Goal: Ask a question

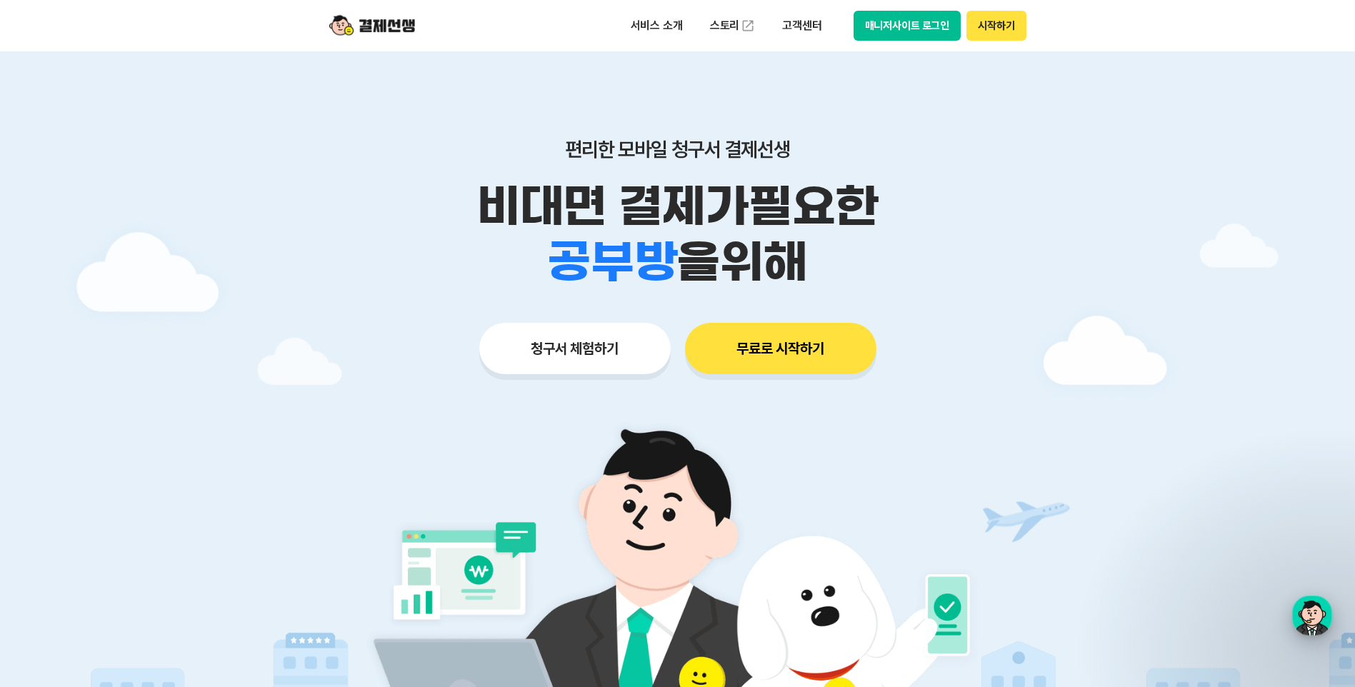
click at [1312, 613] on div "button" at bounding box center [1312, 616] width 40 height 40
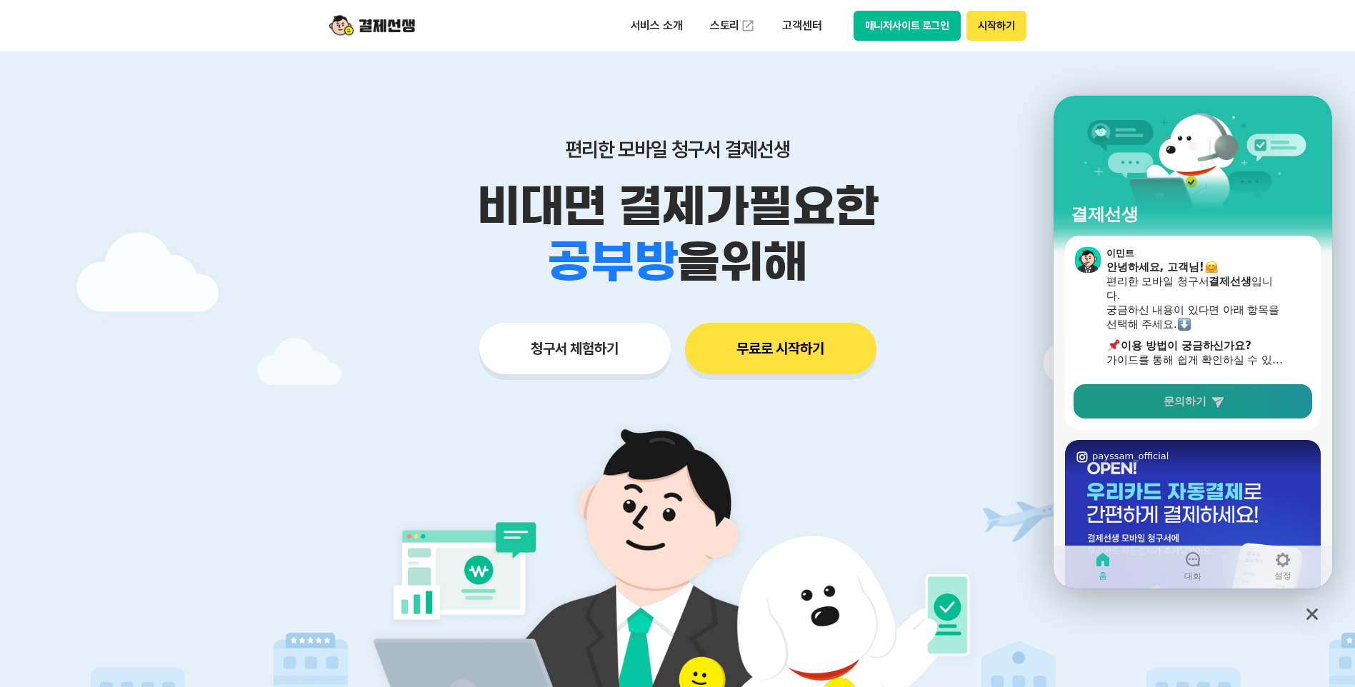
click at [1192, 406] on span "문의하기" at bounding box center [1184, 401] width 43 height 14
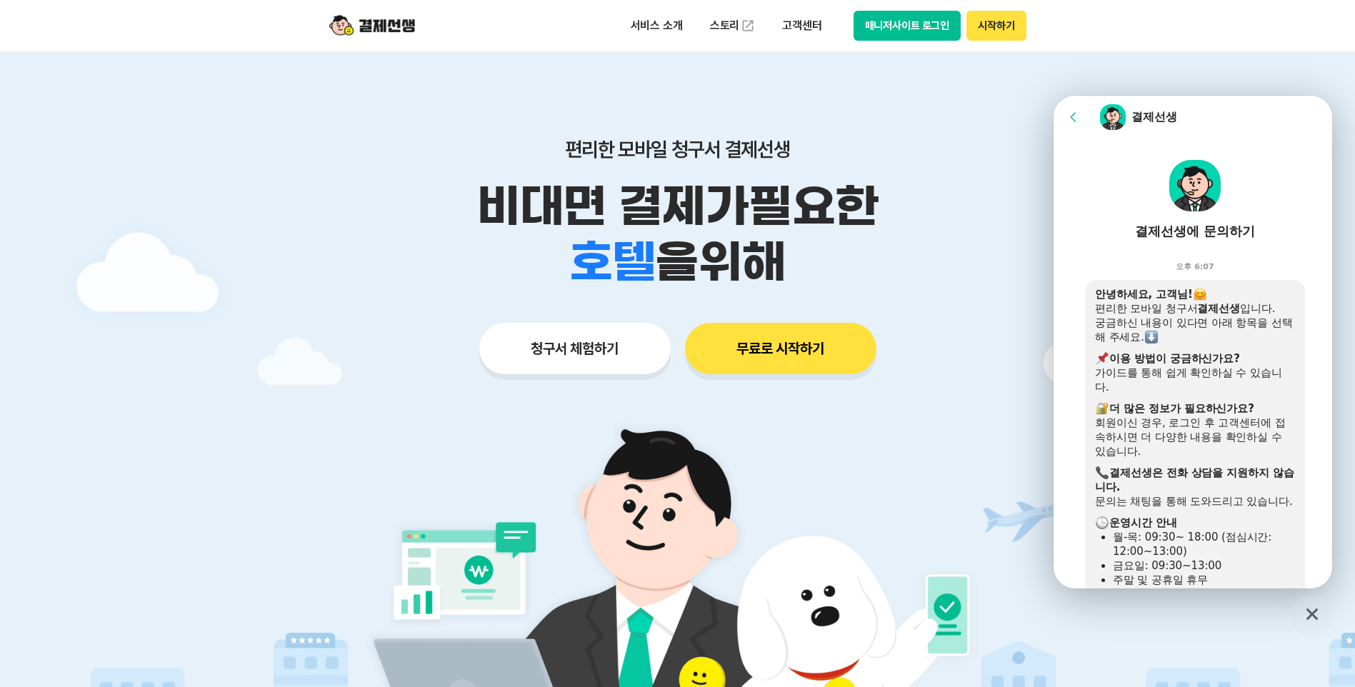
scroll to position [373, 0]
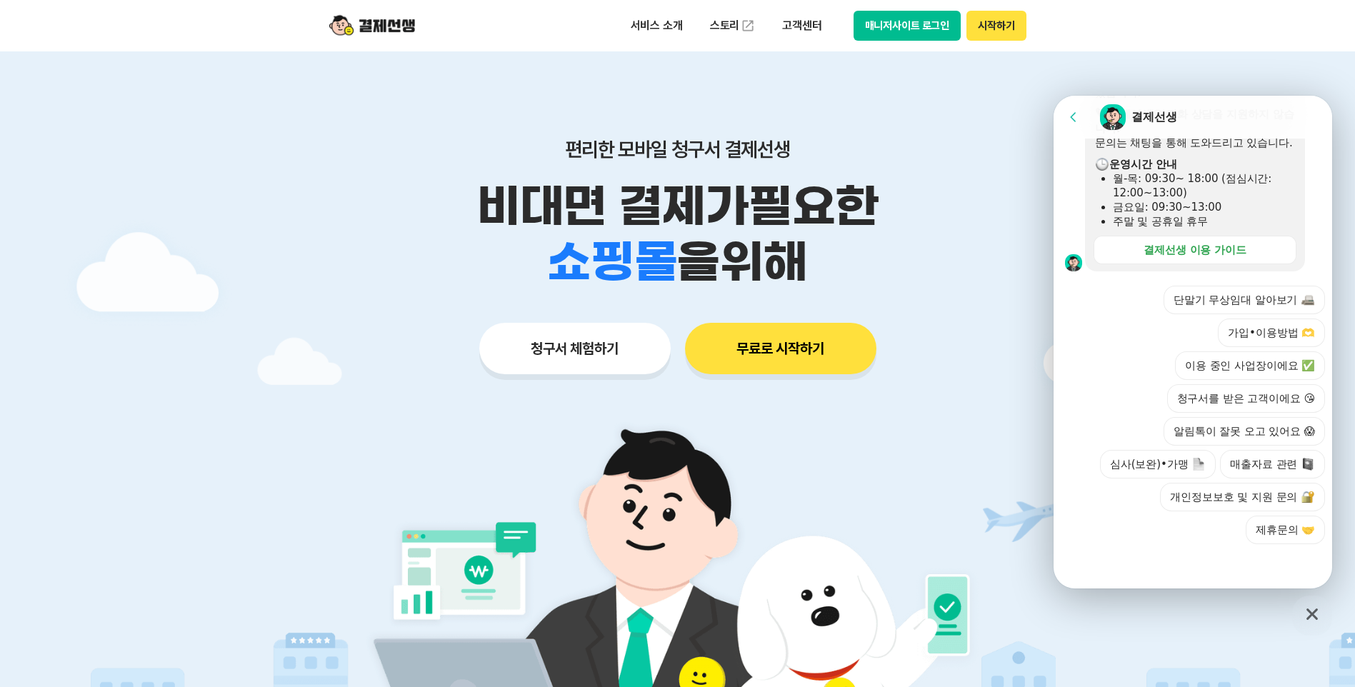
click at [1169, 543] on div "단말기 무상임대 알아보기 가입•이용방법 🫶 이용 중인 사업장이에요 ✅ 청구서를 받은 고객이에요 😘 알림톡이 잘못 오고 있어요 😱 심사(보완)•…" at bounding box center [1207, 415] width 236 height 258
click at [1068, 115] on icon at bounding box center [1073, 117] width 14 height 14
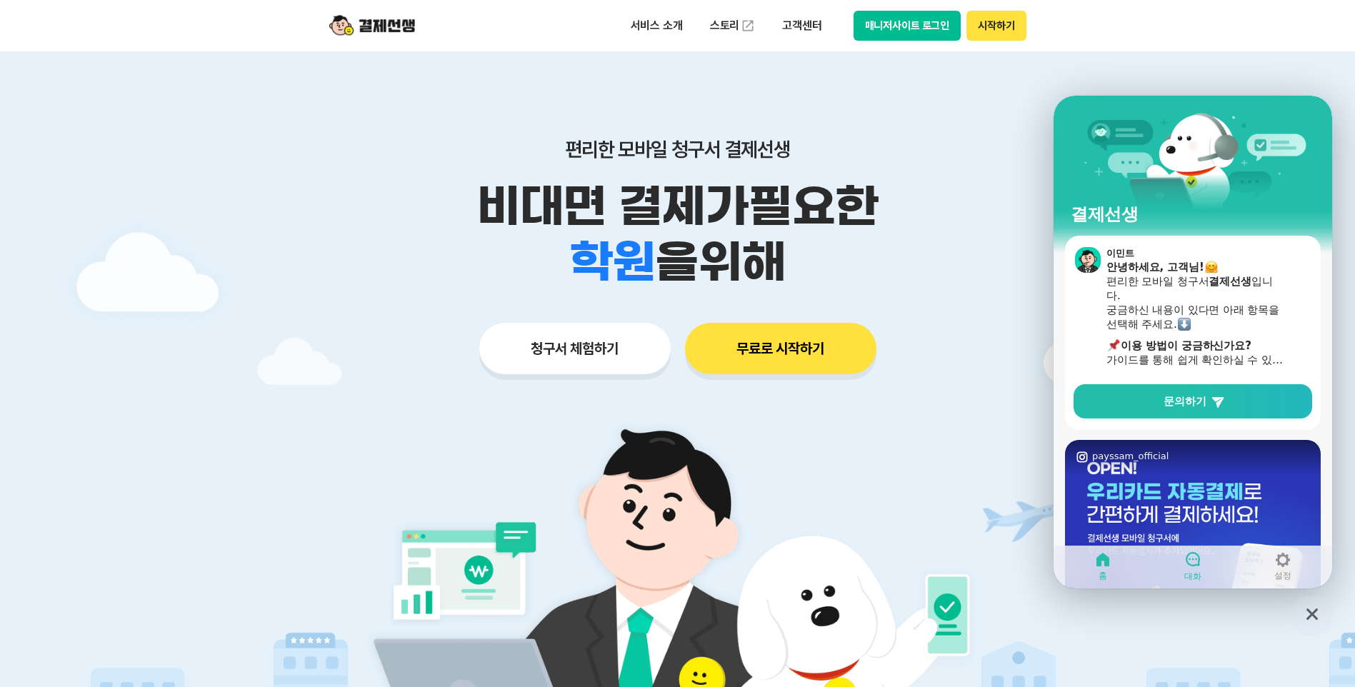
click at [1190, 565] on icon at bounding box center [1192, 559] width 14 height 14
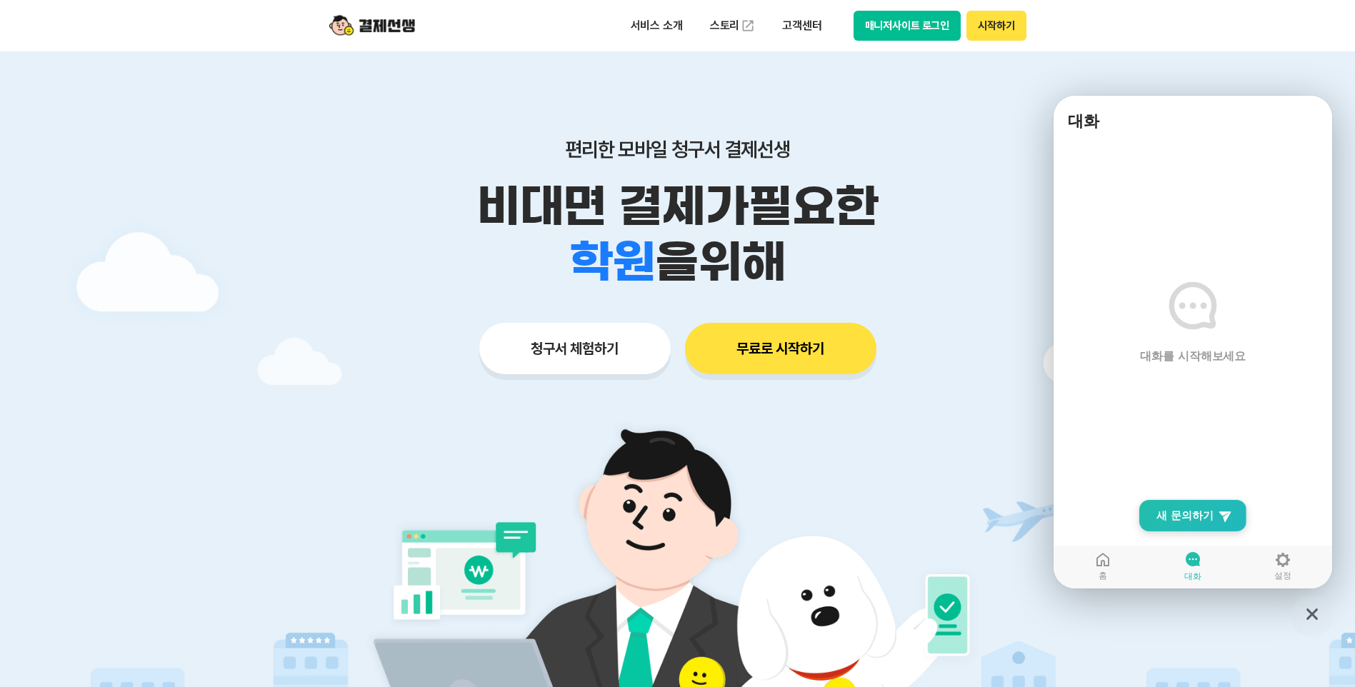
click at [1188, 516] on span "새 문의하기" at bounding box center [1184, 515] width 57 height 14
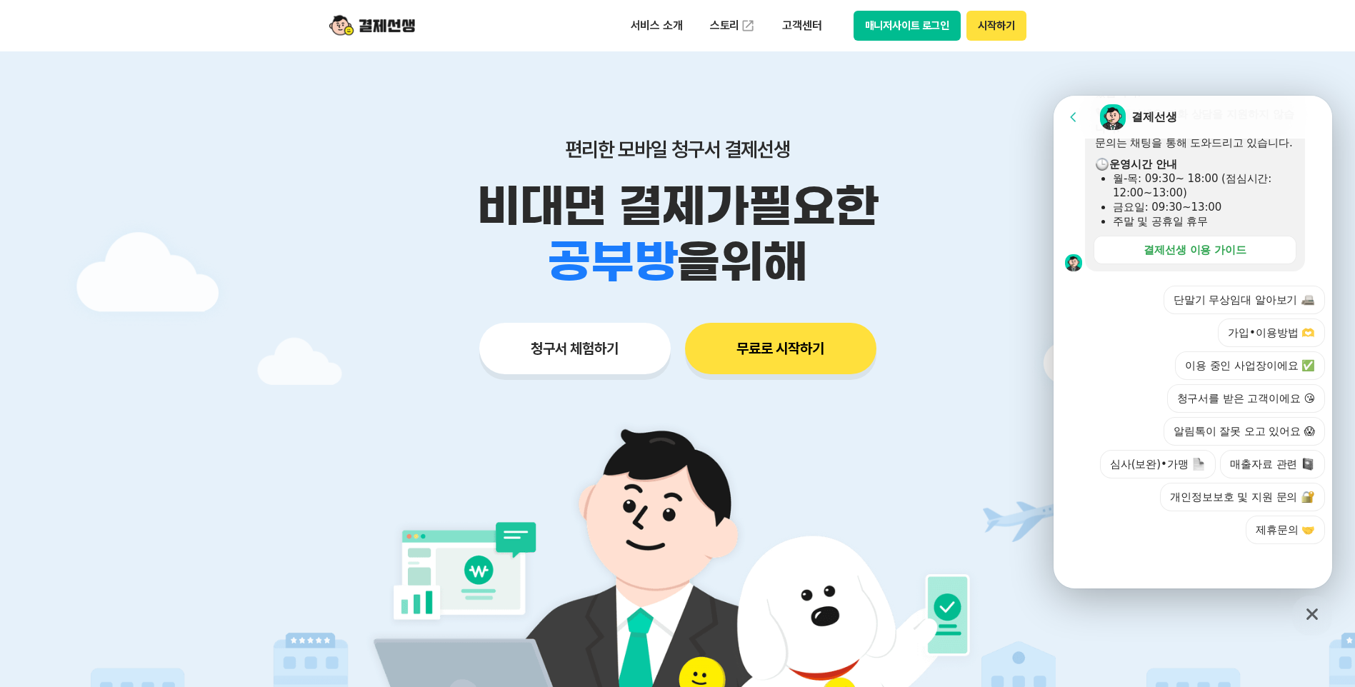
click at [1166, 553] on div at bounding box center [1194, 563] width 283 height 39
drag, startPoint x: 1166, startPoint y: 553, endPoint x: 1167, endPoint y: 563, distance: 10.0
click at [1167, 563] on div at bounding box center [1194, 563] width 283 height 39
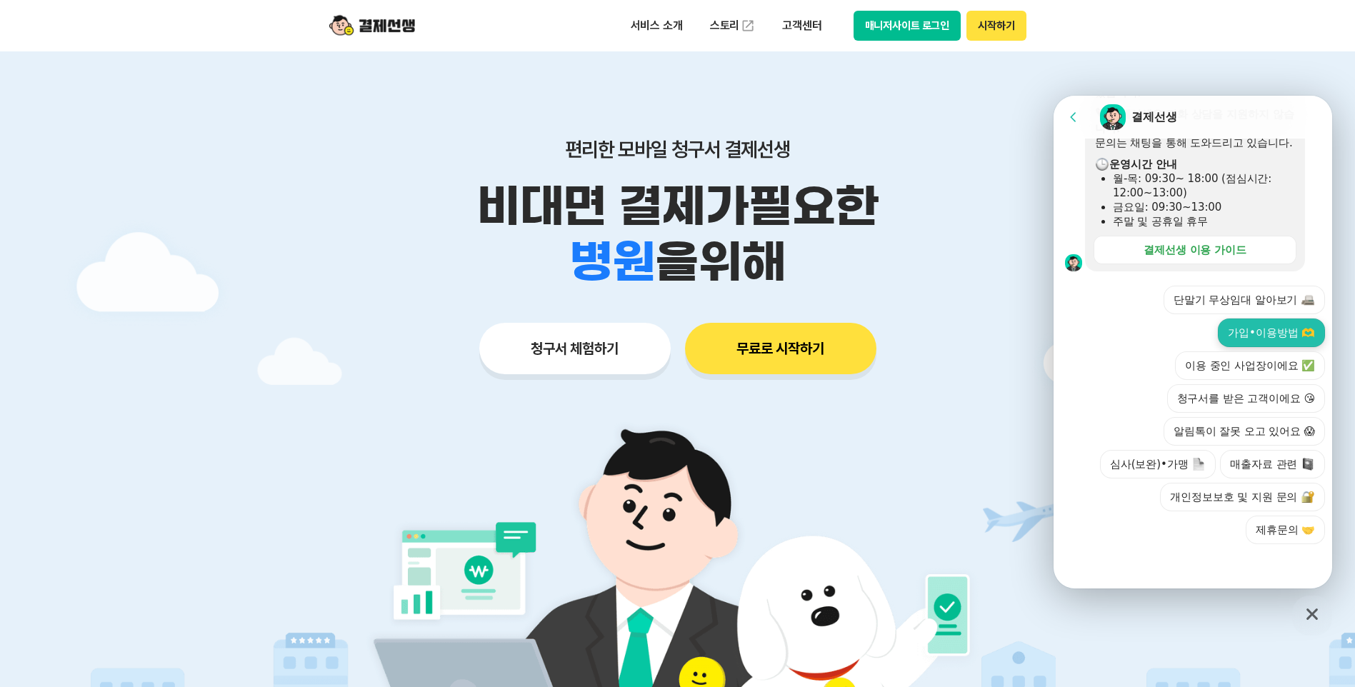
click at [1249, 335] on button "가입•이용방법 🫶" at bounding box center [1270, 332] width 107 height 29
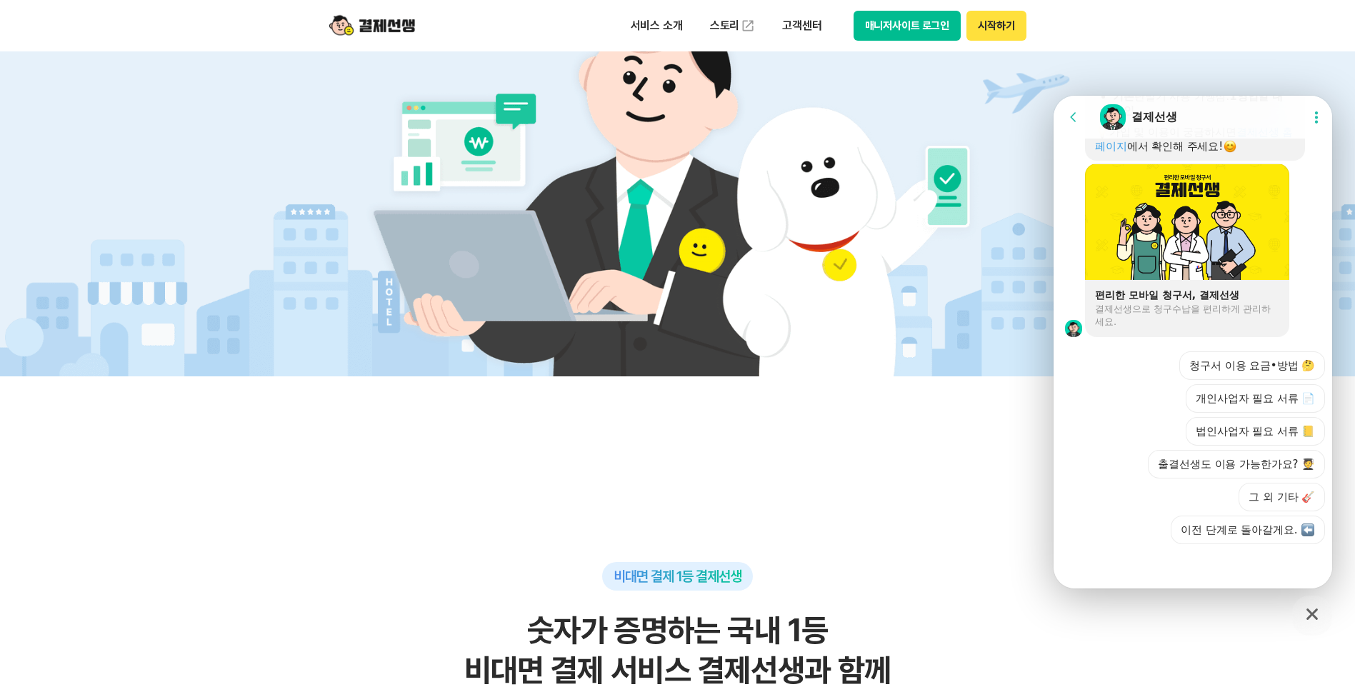
scroll to position [976, 0]
click at [1280, 496] on button "그 외 기타 🎸" at bounding box center [1281, 497] width 86 height 29
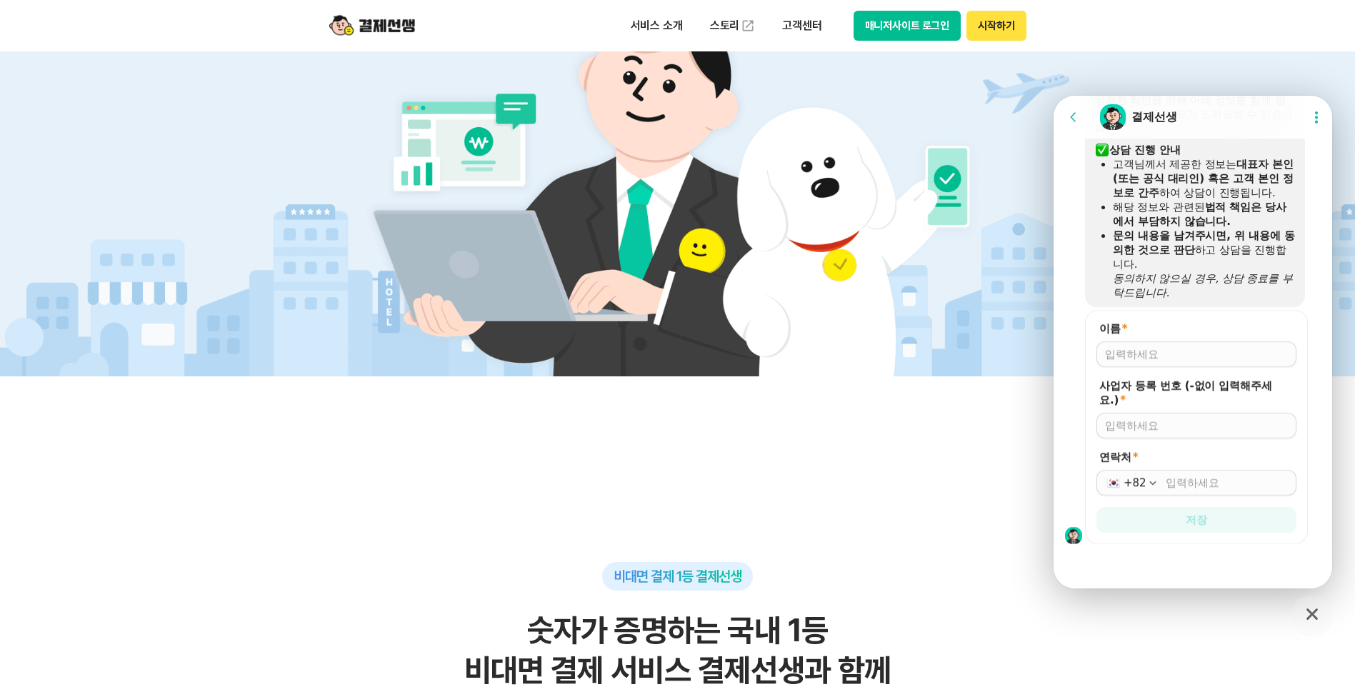
scroll to position [1299, 0]
